Goal: Check status: Check status

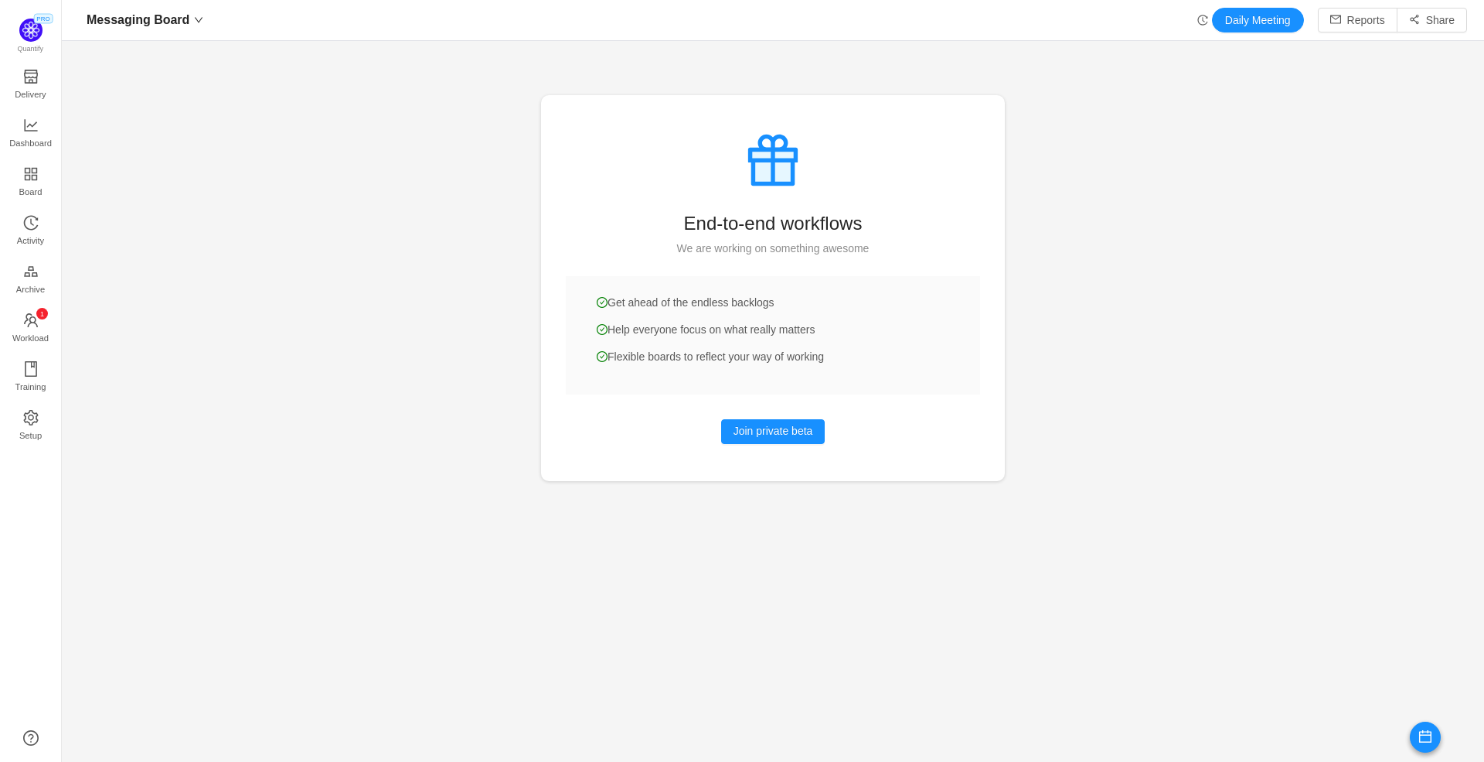
scroll to position [762, 1423]
click at [31, 140] on span "Dashboard" at bounding box center [30, 143] width 43 height 31
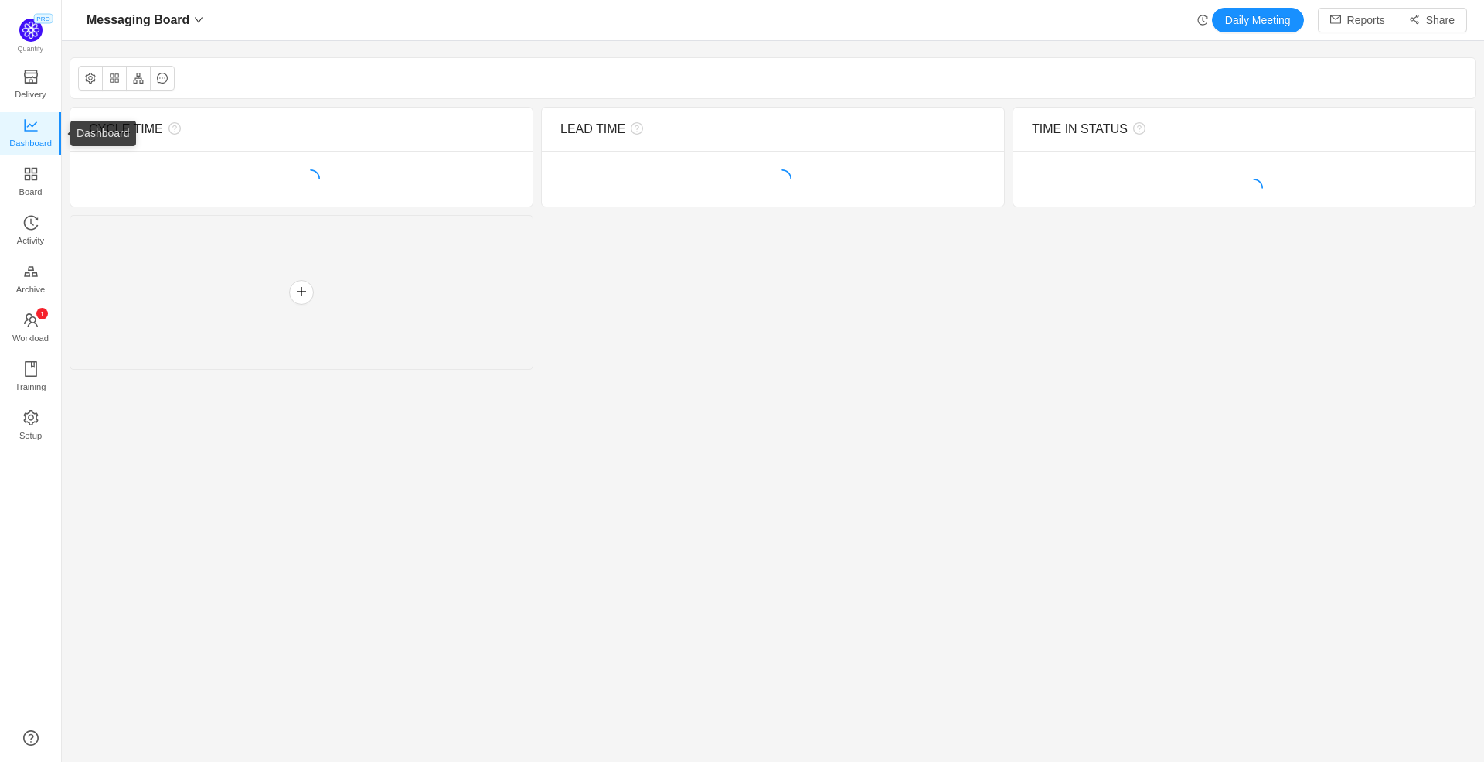
click at [22, 131] on span "Dashboard" at bounding box center [30, 143] width 43 height 31
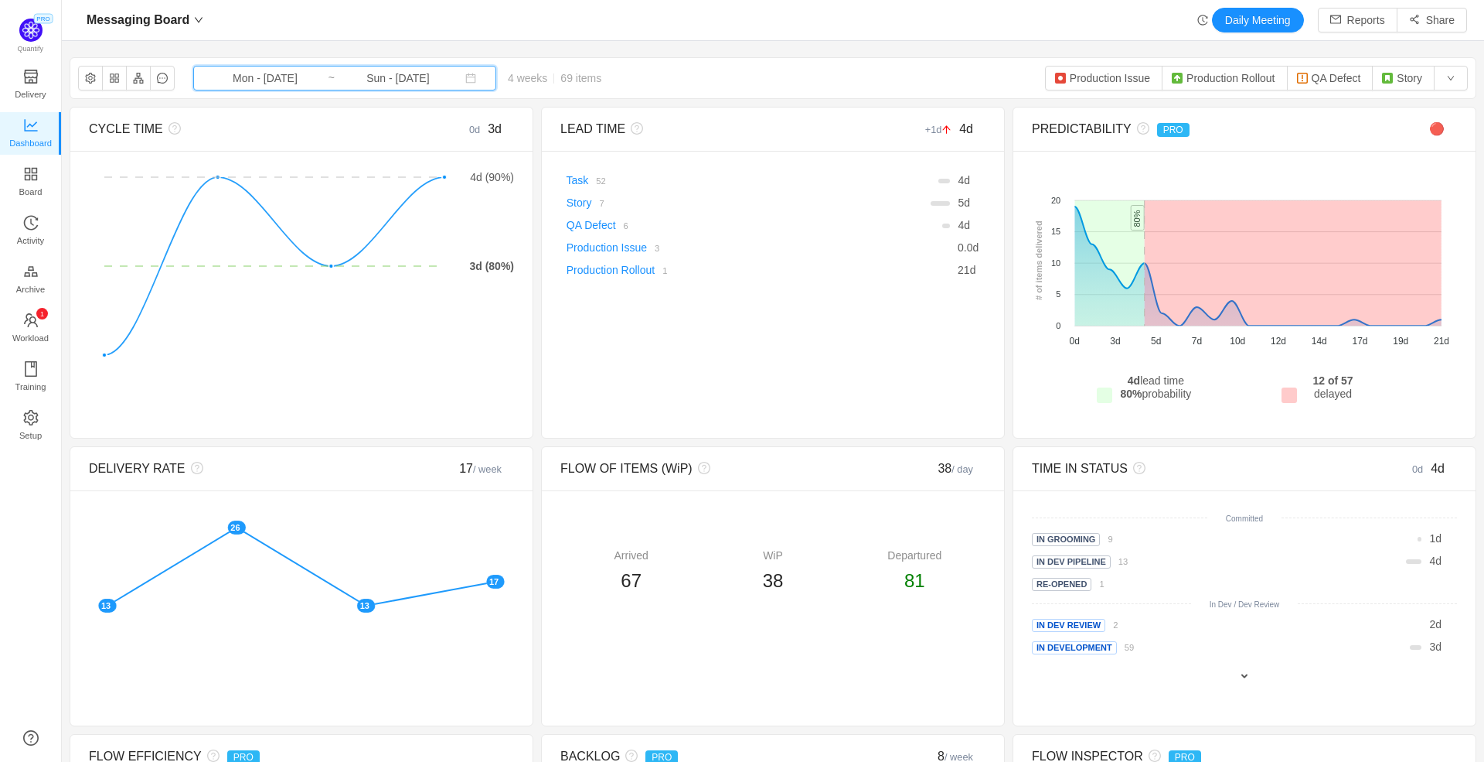
click at [465, 77] on icon "icon: calendar" at bounding box center [470, 78] width 11 height 11
click at [569, 45] on div "Messaging Board Daily Meeting Reports Share Messaging Board Mon - [DATE] ~ Sun …" at bounding box center [773, 381] width 1423 height 762
click at [407, 78] on input "Sun - [DATE]" at bounding box center [398, 78] width 125 height 17
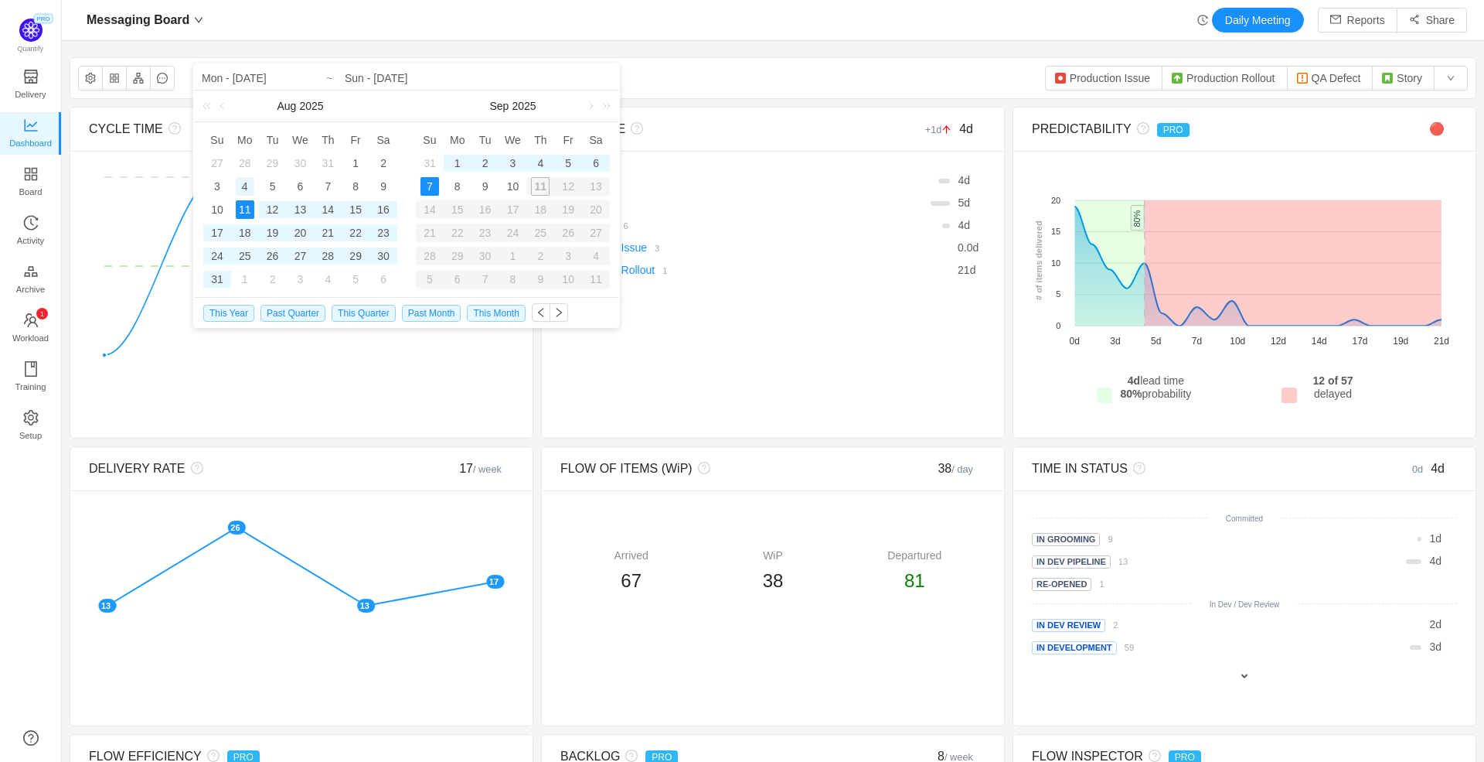
click at [246, 182] on div "4" at bounding box center [245, 186] width 19 height 19
click at [434, 165] on div "31" at bounding box center [430, 163] width 19 height 19
type input "Mon - [DATE]"
type input "Sun - [DATE]"
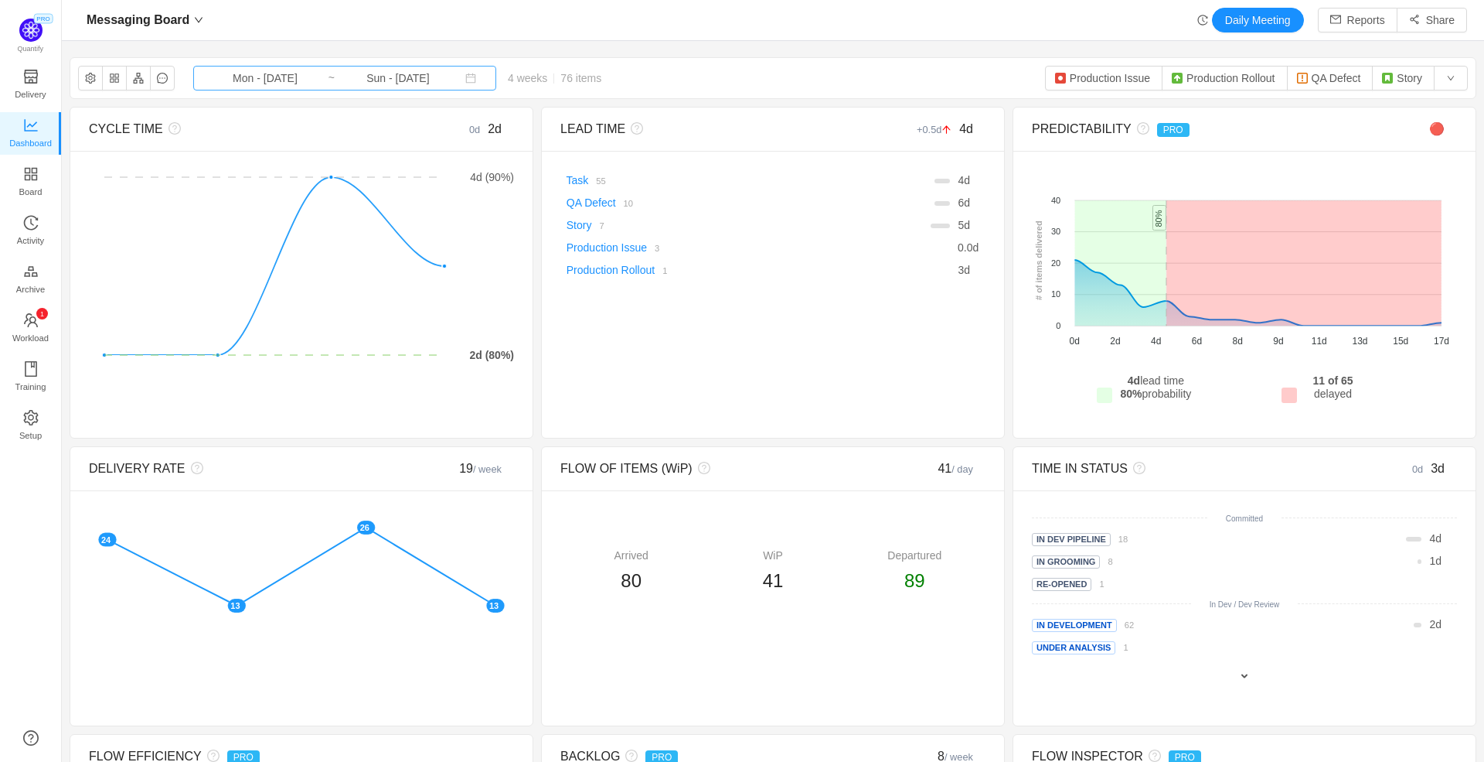
click at [385, 84] on input "Sun - [DATE]" at bounding box center [398, 78] width 125 height 17
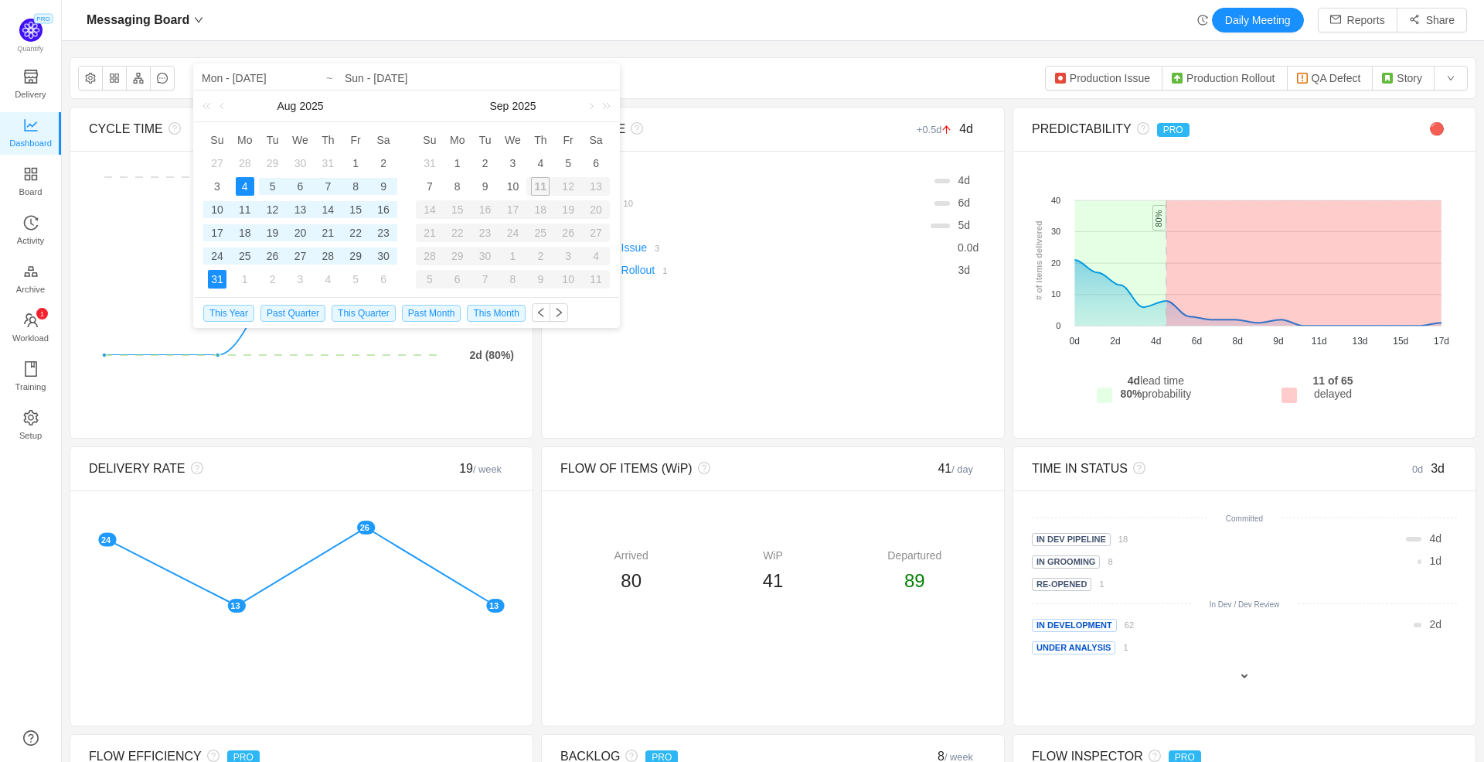
click at [247, 162] on div "28" at bounding box center [245, 163] width 19 height 19
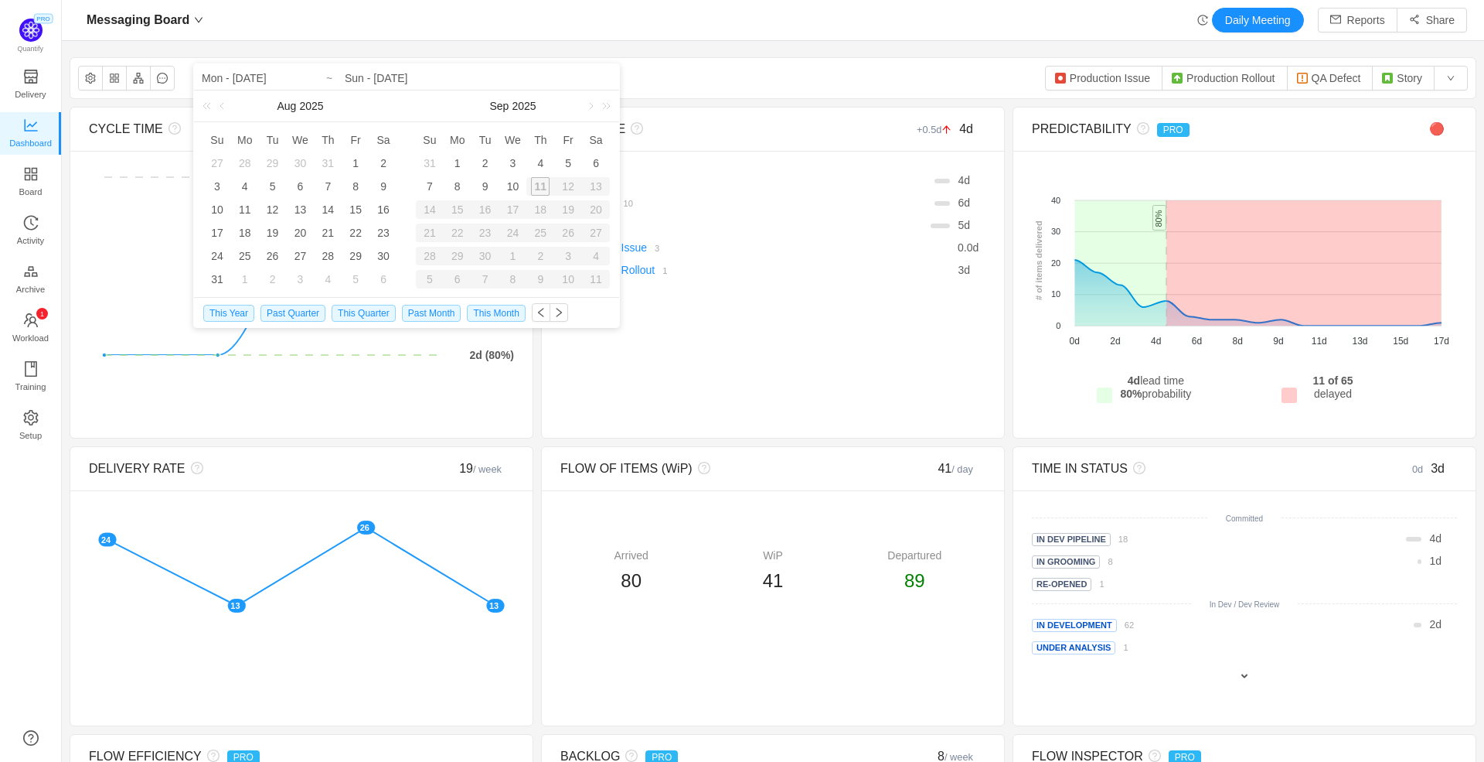
click at [247, 162] on div "28" at bounding box center [245, 163] width 19 height 19
type input "Mon - [DATE]"
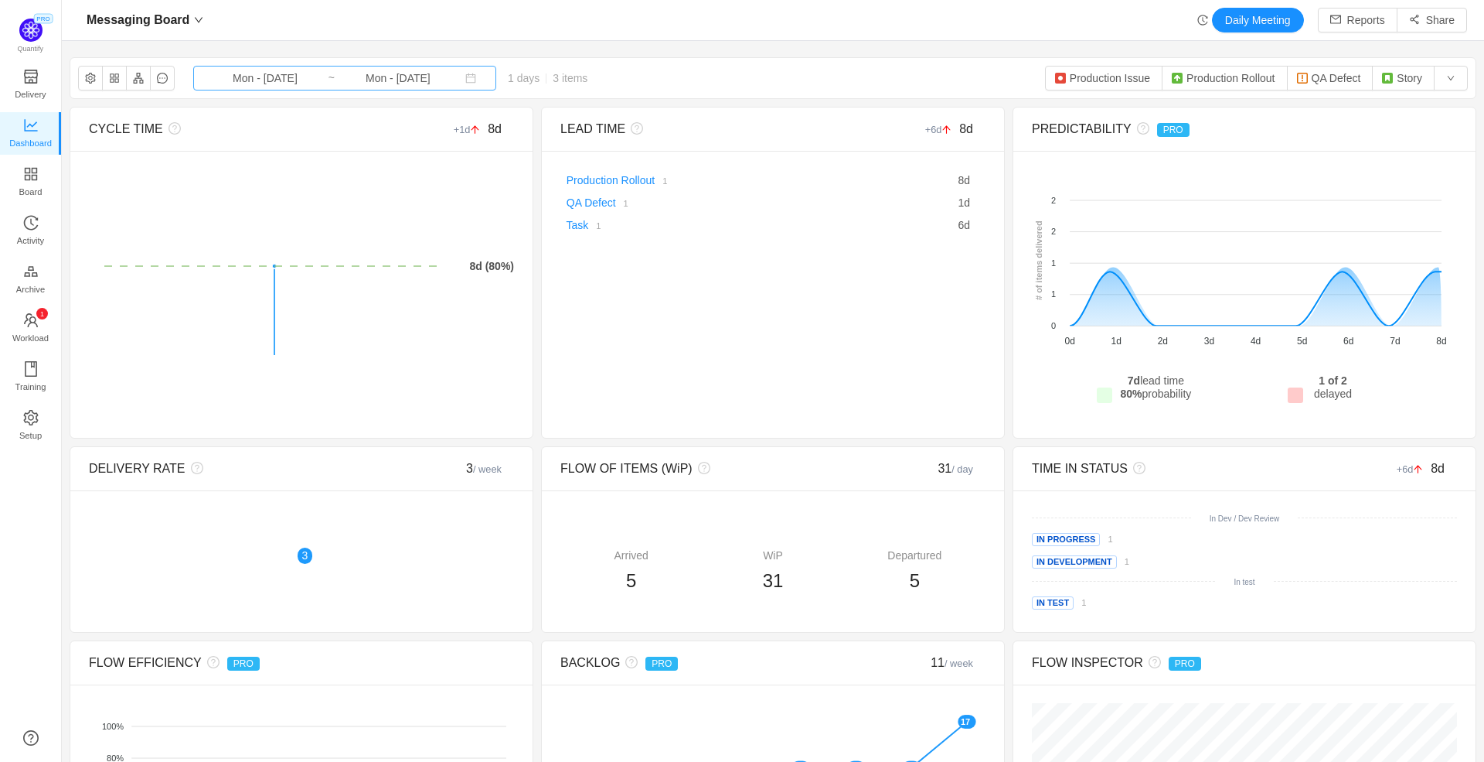
click at [287, 80] on input "Mon - [DATE]" at bounding box center [265, 78] width 125 height 17
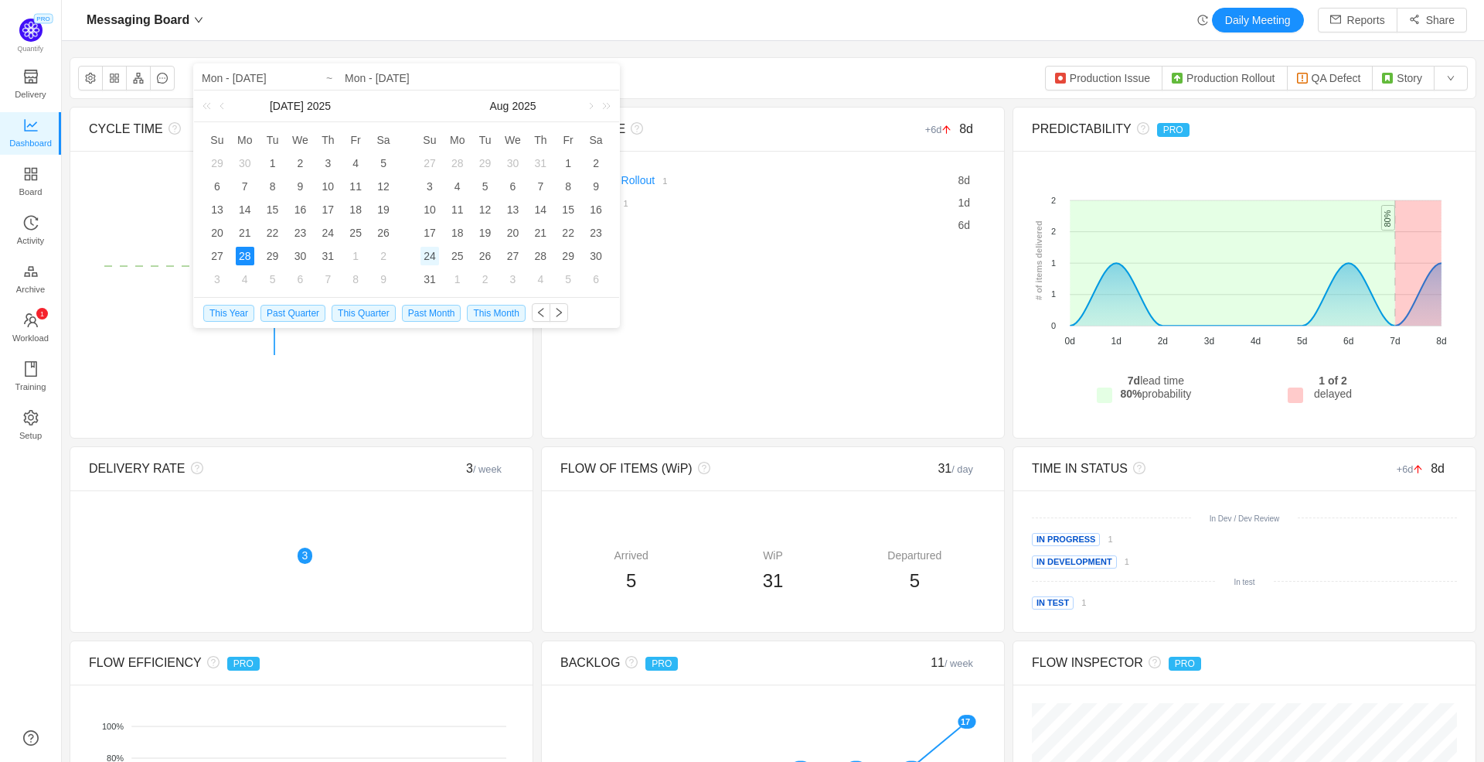
click at [430, 251] on div "24" at bounding box center [430, 256] width 19 height 19
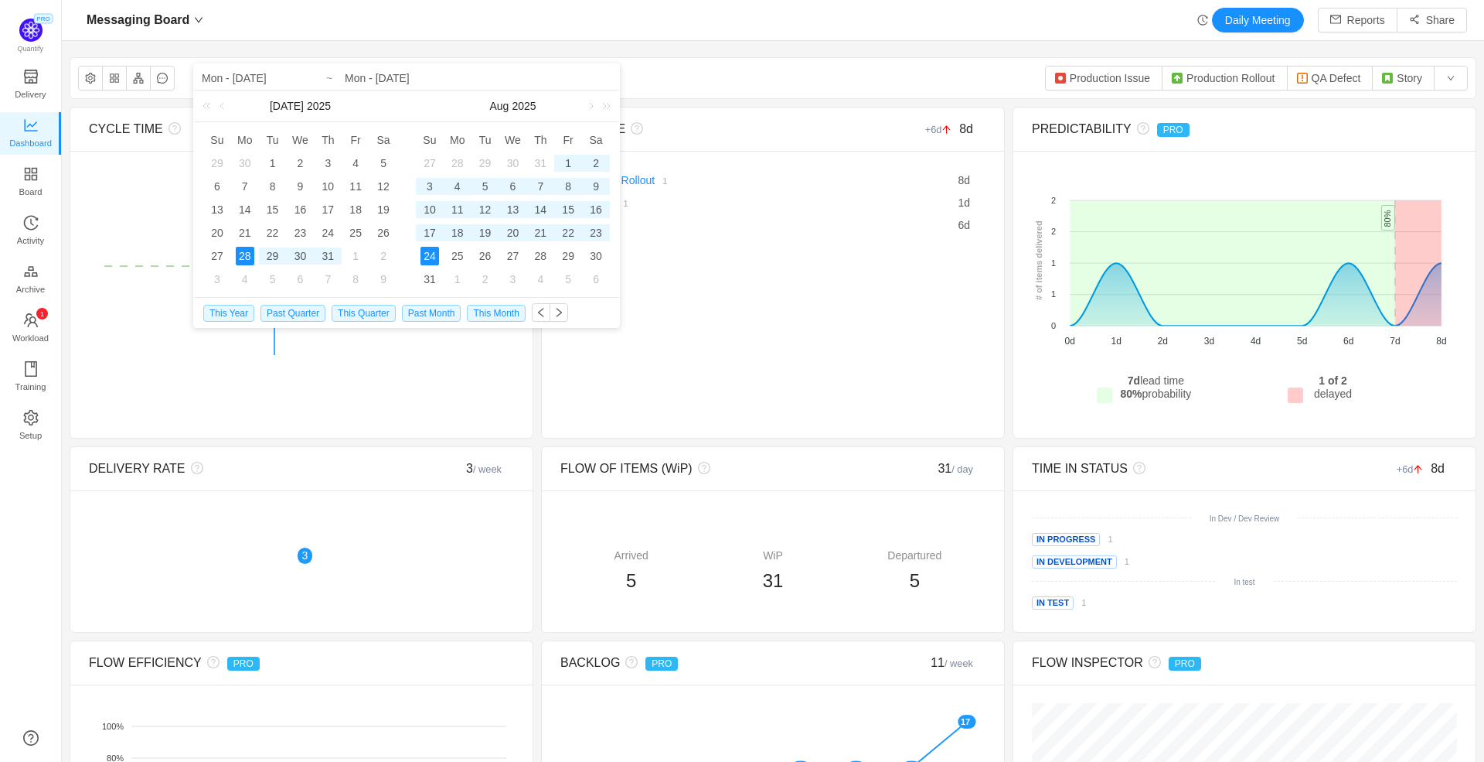
click at [243, 254] on div "28" at bounding box center [245, 256] width 19 height 19
type input "Sun - [DATE]"
